Goal: Information Seeking & Learning: Learn about a topic

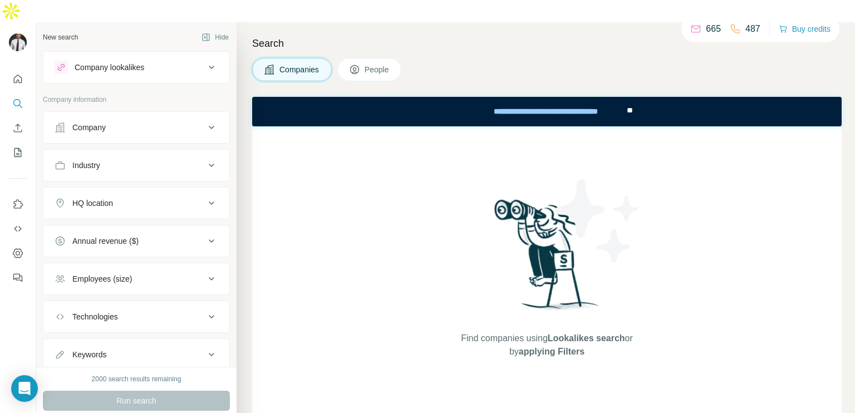
click at [132, 160] on div "Industry" at bounding box center [130, 165] width 150 height 11
click at [139, 160] on div "Industry" at bounding box center [130, 165] width 150 height 11
drag, startPoint x: 139, startPoint y: 140, endPoint x: 125, endPoint y: 173, distance: 35.2
click at [125, 173] on div "Industry" at bounding box center [136, 182] width 187 height 66
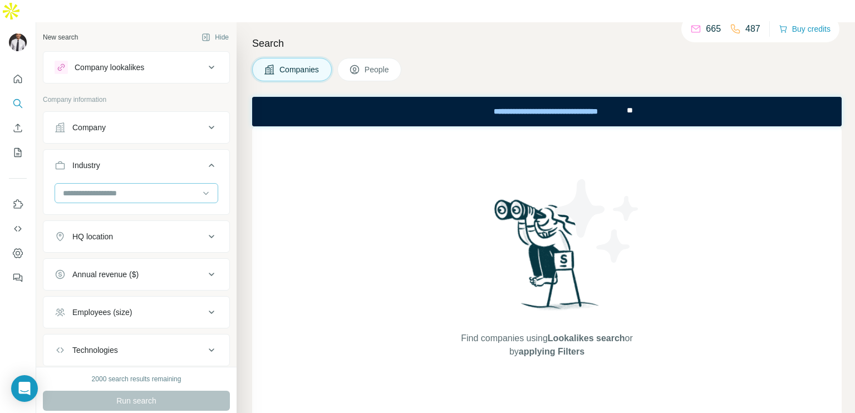
click at [125, 187] on input at bounding box center [130, 193] width 137 height 12
type input "******"
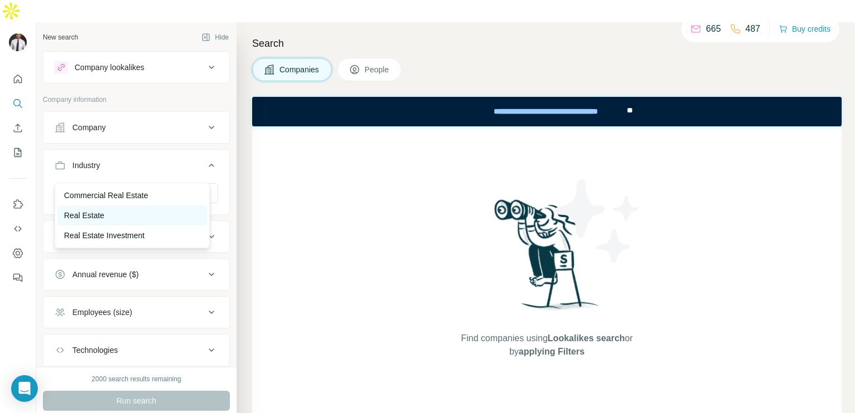
click at [120, 207] on div "Real Estate" at bounding box center [132, 215] width 150 height 20
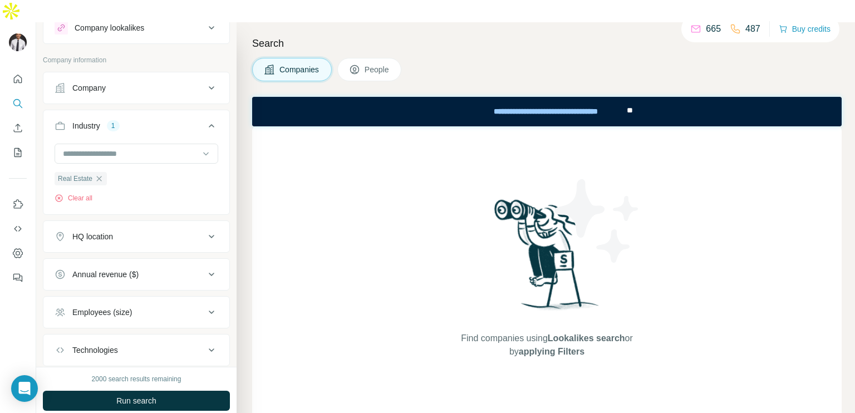
scroll to position [40, 0]
click at [133, 223] on button "HQ location" at bounding box center [136, 236] width 186 height 27
click at [133, 223] on button "HQ location" at bounding box center [136, 238] width 186 height 31
click at [128, 230] on div "HQ location" at bounding box center [130, 235] width 150 height 11
click at [93, 254] on input "text" at bounding box center [137, 264] width 164 height 20
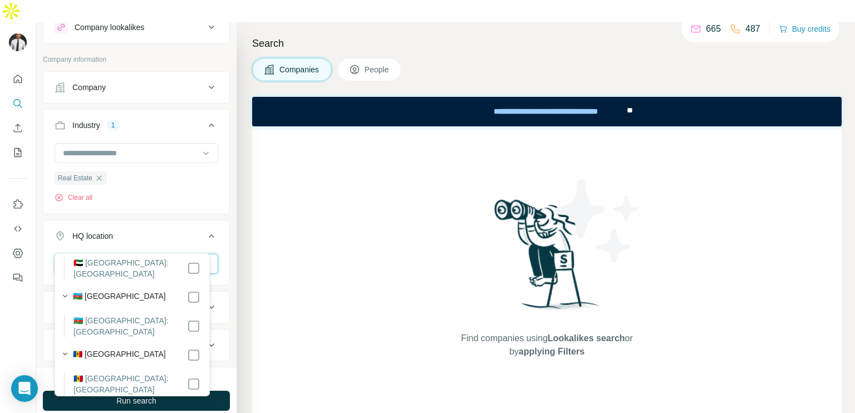
scroll to position [0, 0]
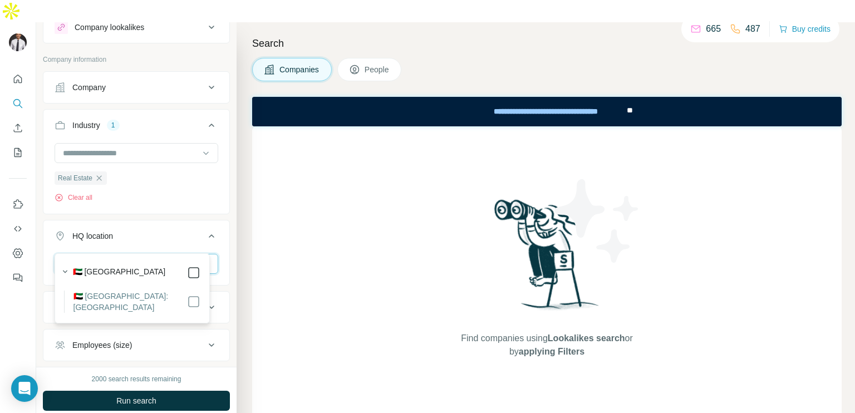
type input "*****"
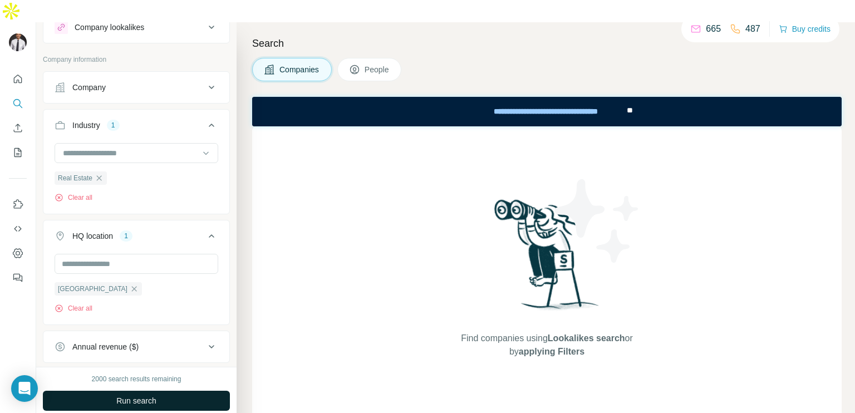
click at [174, 391] on button "Run search" at bounding box center [136, 401] width 187 height 20
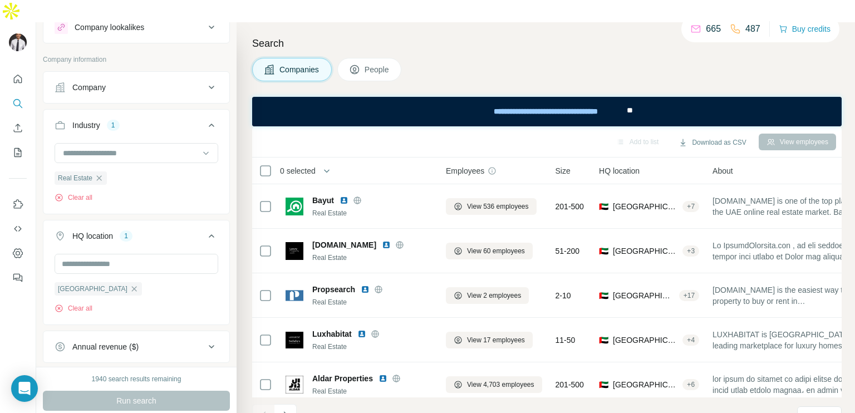
scroll to position [176, 0]
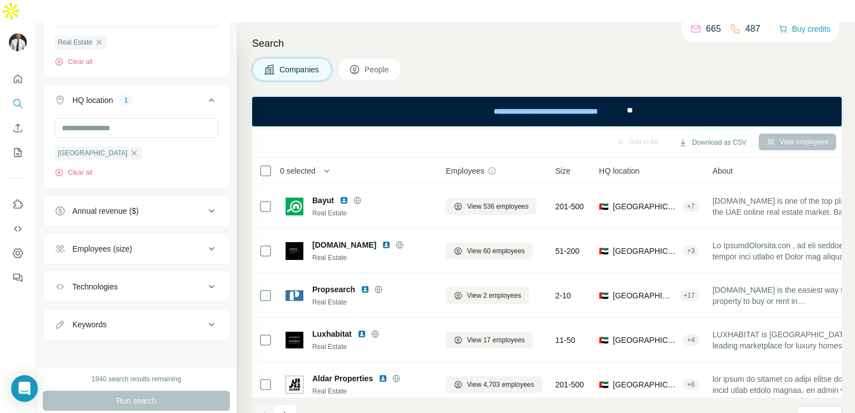
click at [134, 281] on div "Technologies" at bounding box center [130, 286] width 150 height 11
click at [125, 280] on button "Technologies" at bounding box center [136, 288] width 186 height 31
click at [125, 273] on button "Technologies" at bounding box center [136, 286] width 186 height 27
click at [112, 304] on input "text" at bounding box center [137, 314] width 164 height 20
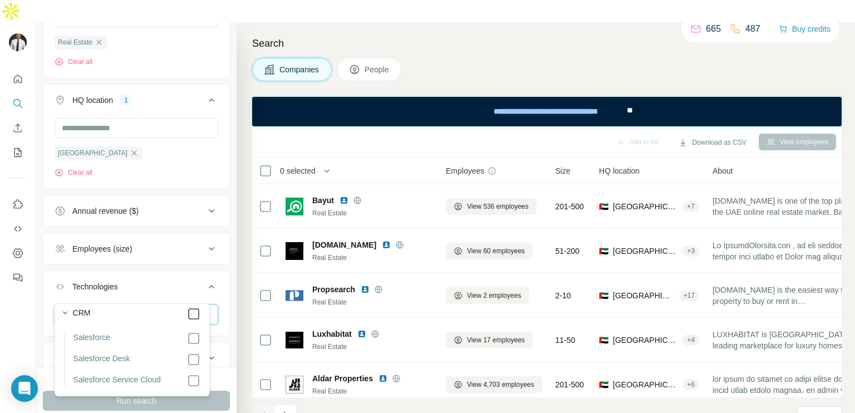
type input "**********"
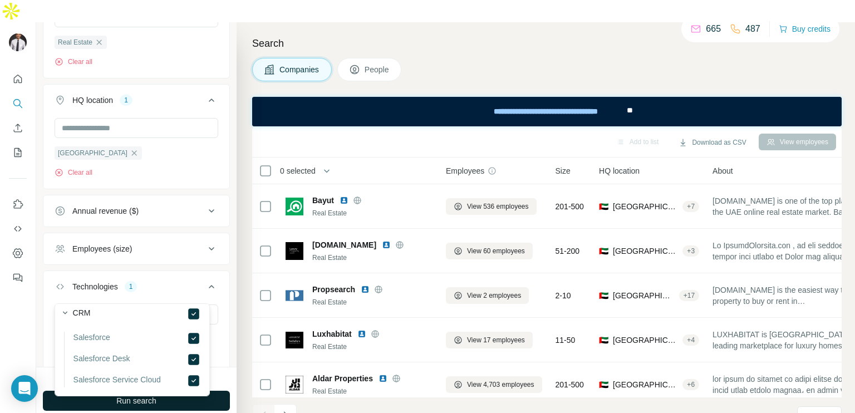
click at [219, 391] on button "Run search" at bounding box center [136, 401] width 187 height 20
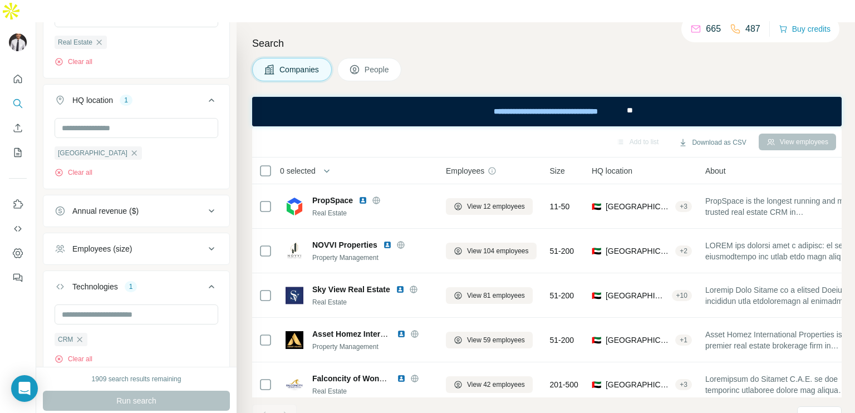
click at [376, 64] on span "People" at bounding box center [378, 69] width 26 height 11
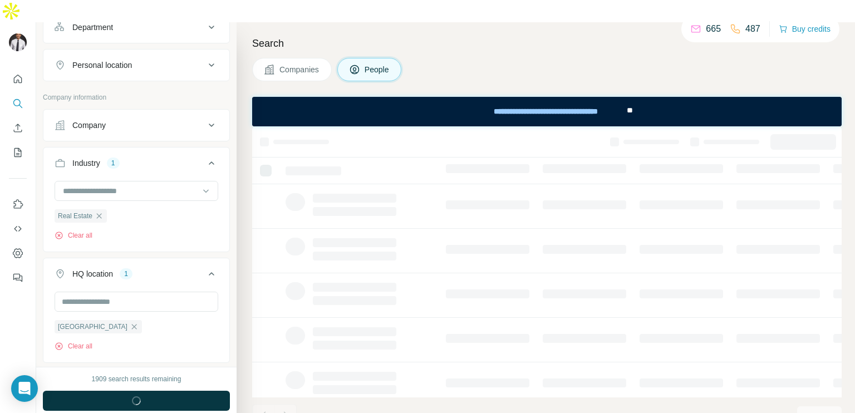
scroll to position [349, 0]
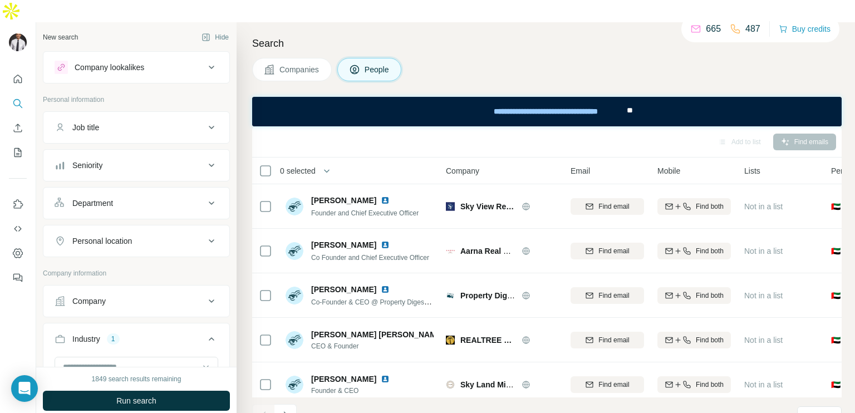
click at [131, 152] on button "Seniority" at bounding box center [136, 165] width 186 height 27
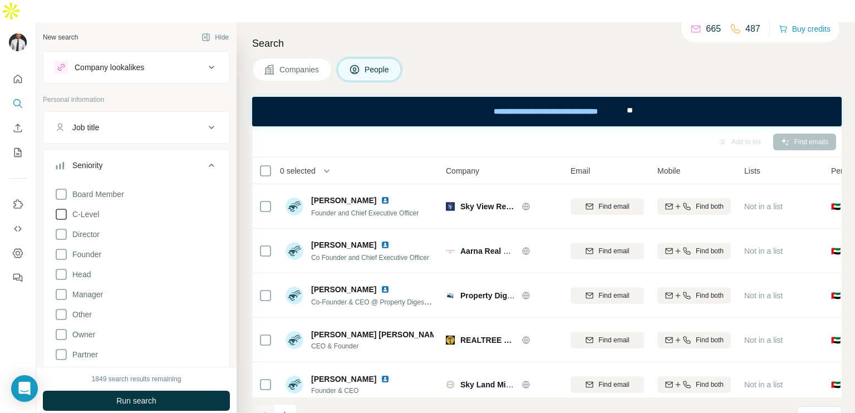
click at [65, 208] on icon at bounding box center [61, 214] width 13 height 13
click at [62, 229] on icon at bounding box center [61, 234] width 11 height 11
click at [63, 248] on icon at bounding box center [61, 254] width 13 height 13
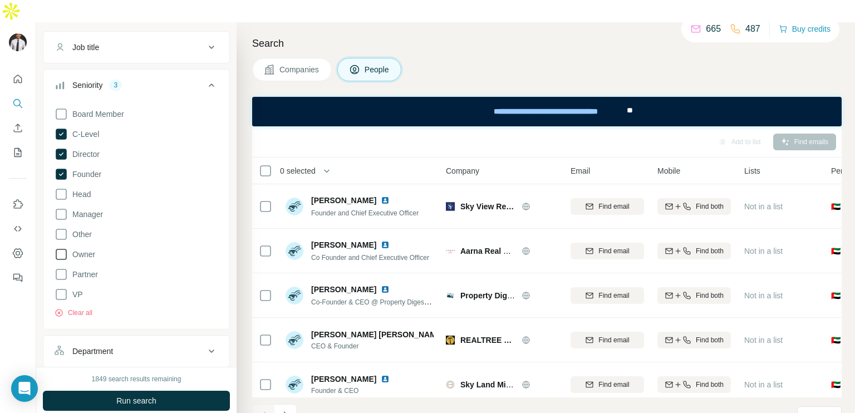
click at [60, 248] on icon at bounding box center [61, 254] width 13 height 13
click at [105, 391] on button "Run search" at bounding box center [136, 401] width 187 height 20
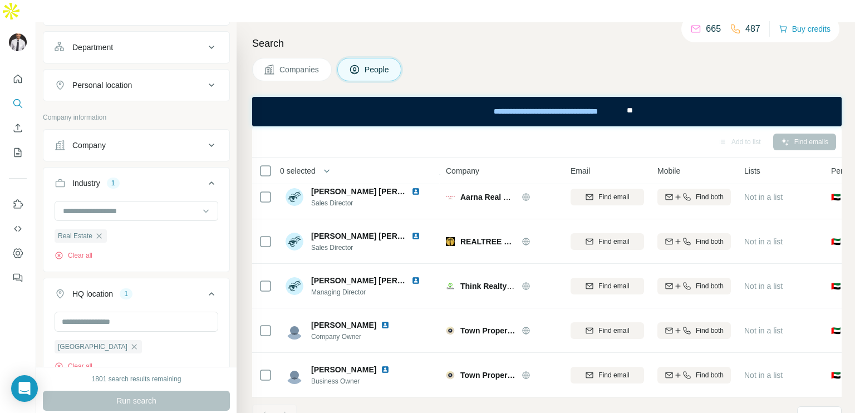
scroll to position [471, 0]
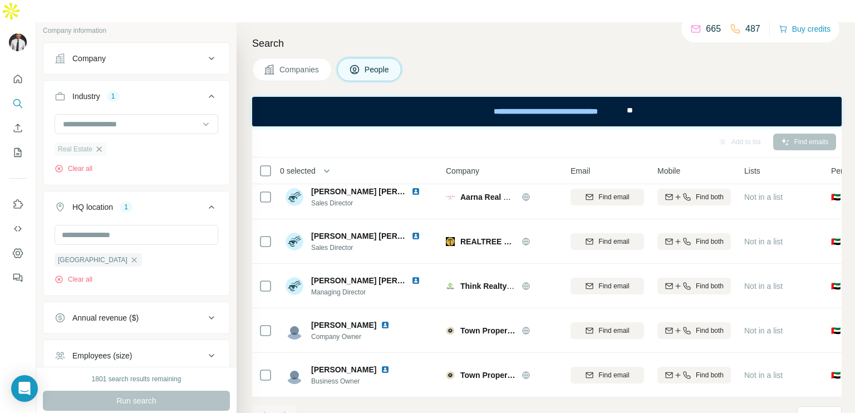
click at [99, 145] on icon "button" at bounding box center [99, 149] width 9 height 9
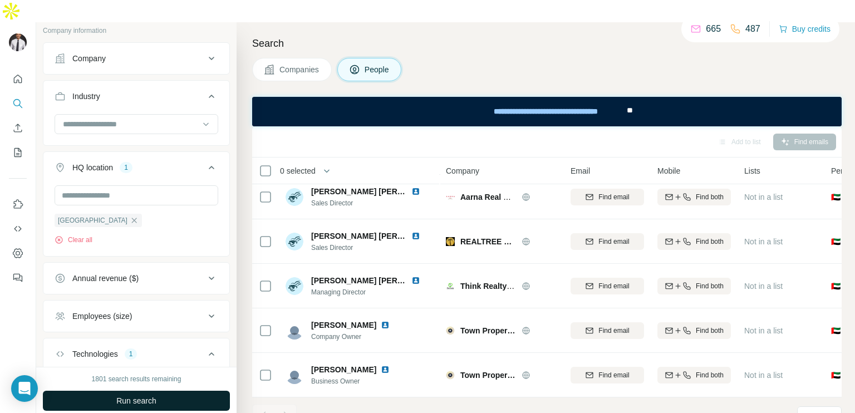
click at [117, 391] on button "Run search" at bounding box center [136, 401] width 187 height 20
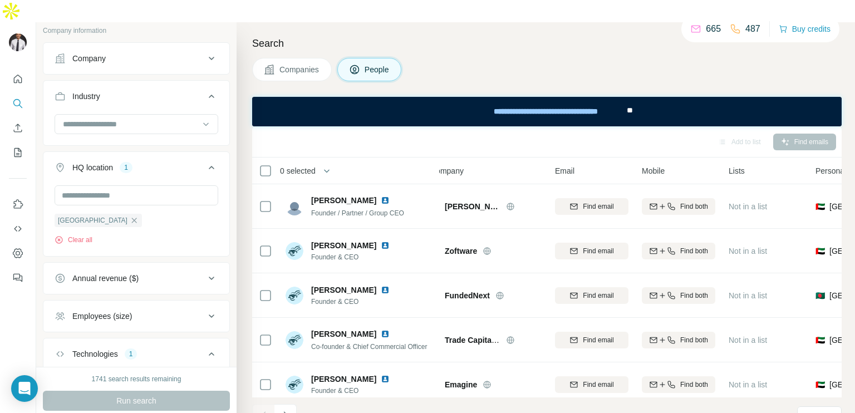
scroll to position [0, 373]
